Goal: Navigation & Orientation: Find specific page/section

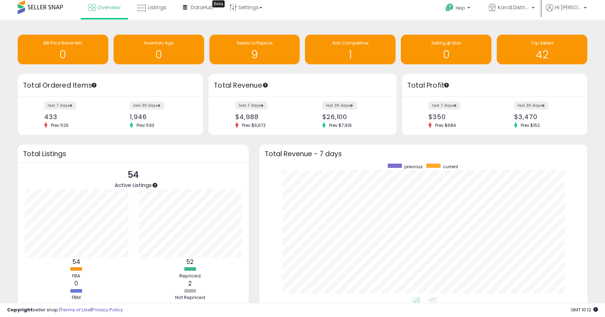
scroll to position [134, 314]
click at [108, 11] on link "Overview" at bounding box center [104, 7] width 42 height 21
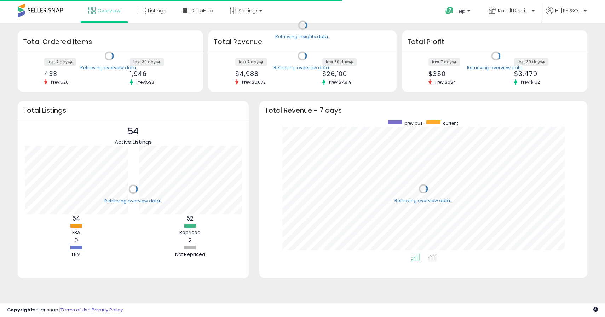
scroll to position [134, 314]
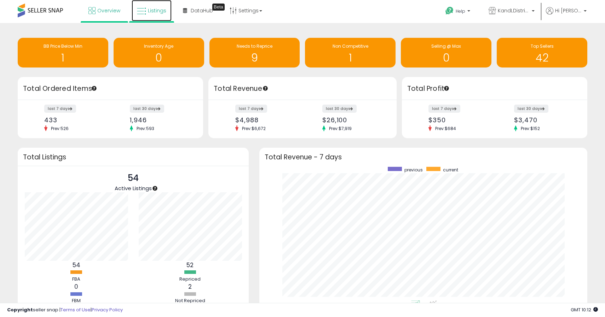
click at [139, 7] on icon at bounding box center [141, 11] width 9 height 9
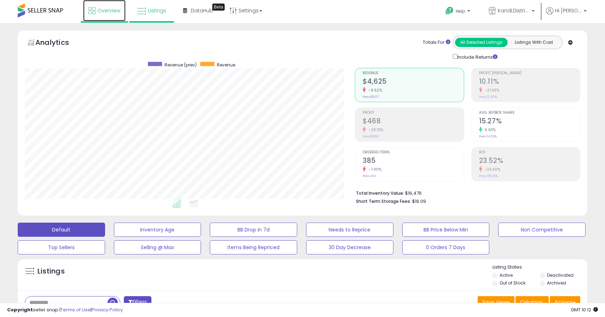
click at [107, 8] on span "Overview" at bounding box center [108, 10] width 23 height 7
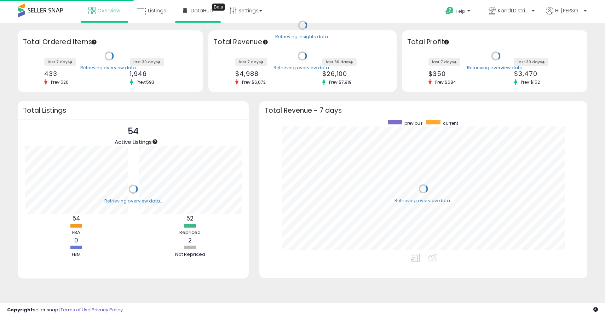
scroll to position [134, 314]
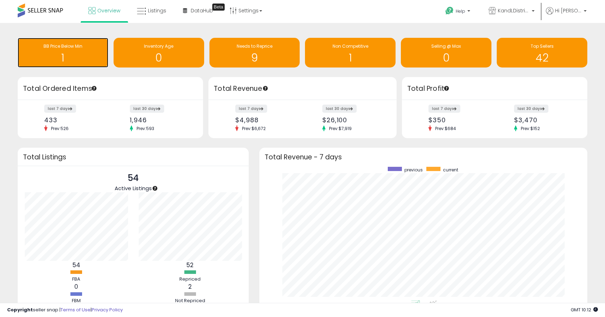
click at [63, 61] on h1 "1" at bounding box center [62, 58] width 83 height 12
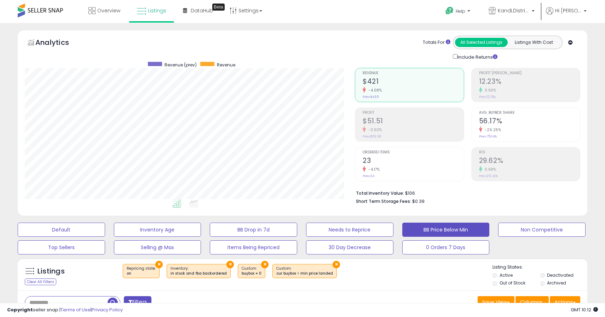
scroll to position [11, 0]
